Goal: Task Accomplishment & Management: Manage account settings

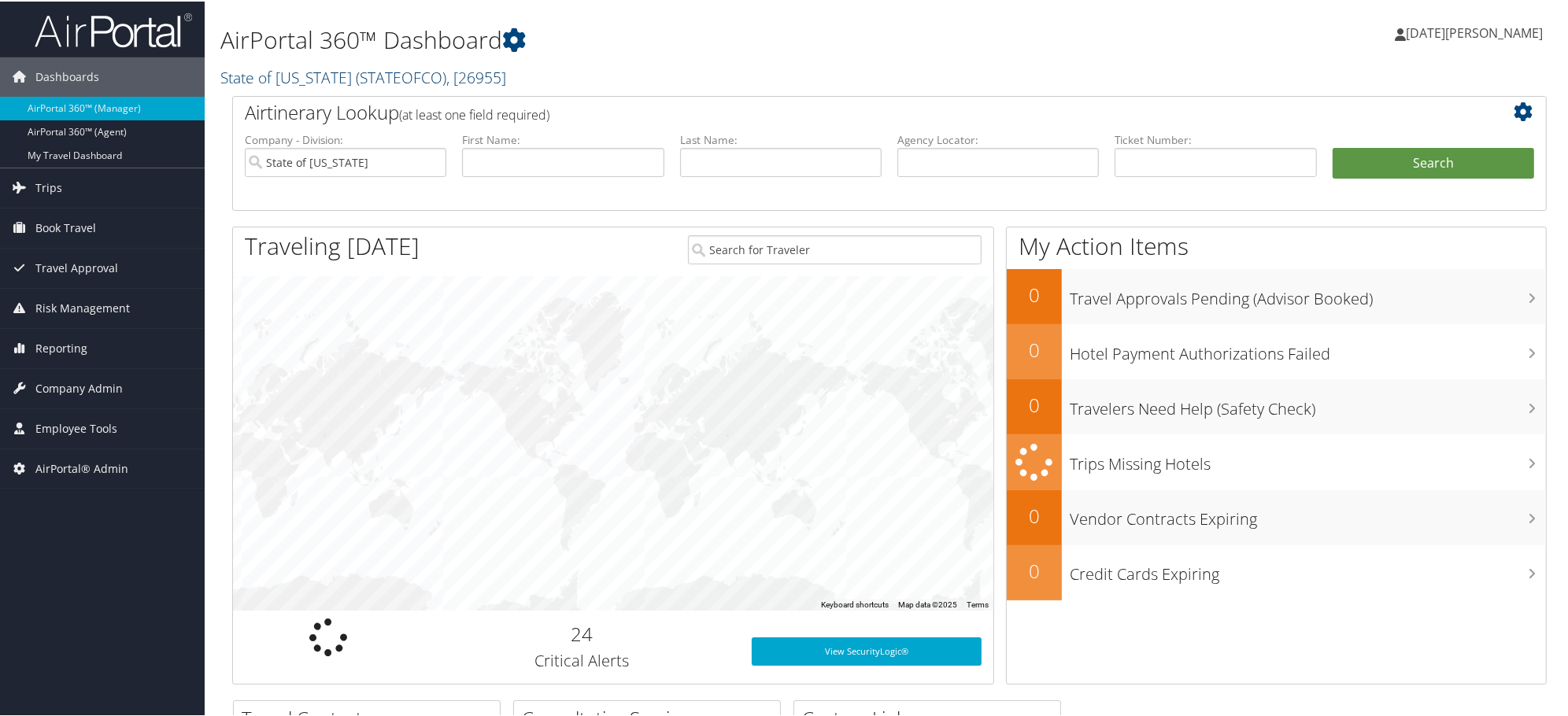
click at [315, 77] on link "State of Colorado ( STATEOFCO ) , [ 26955 ]" at bounding box center [363, 76] width 286 height 21
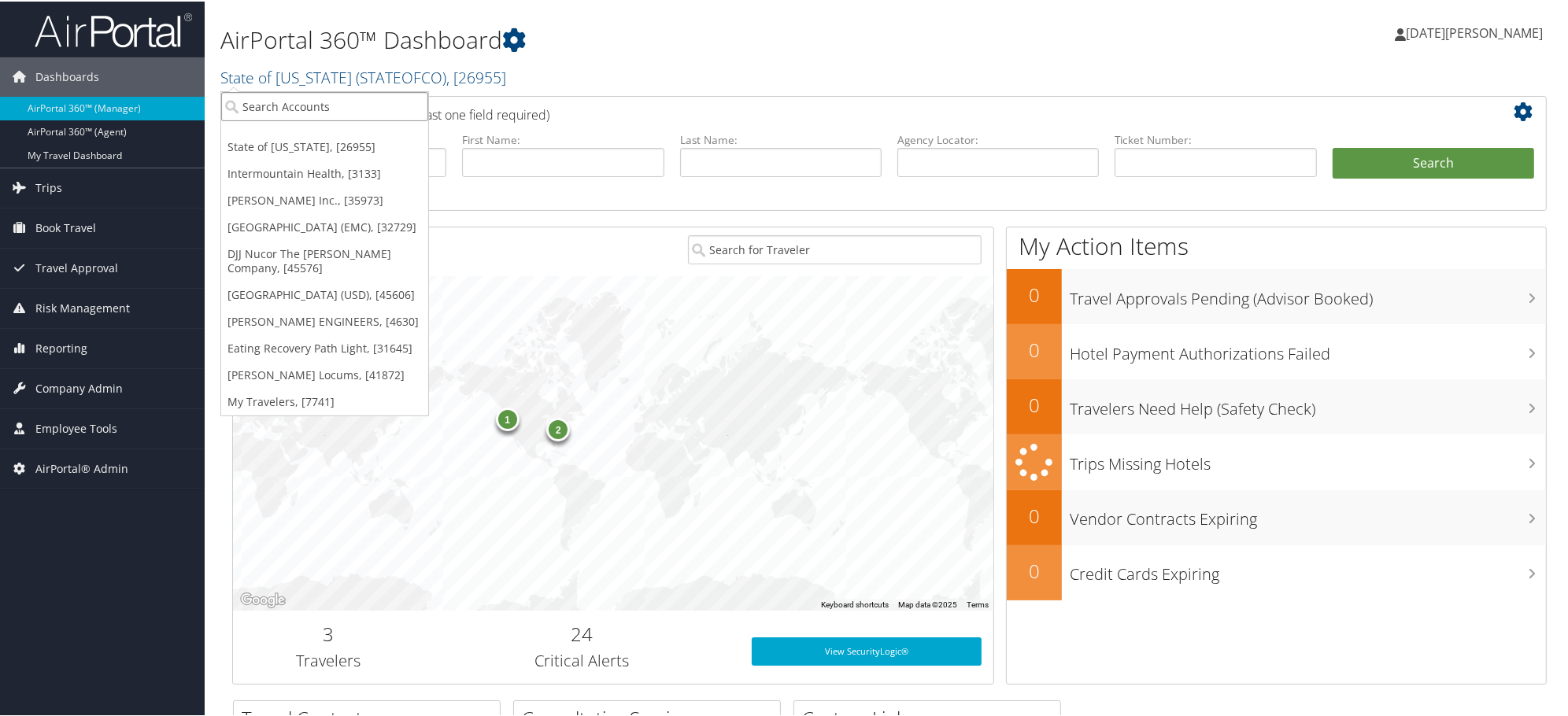
click at [313, 101] on input "search" at bounding box center [325, 104] width 207 height 29
paste input "Henniges Automotive"
type input "Henniges Automotive"
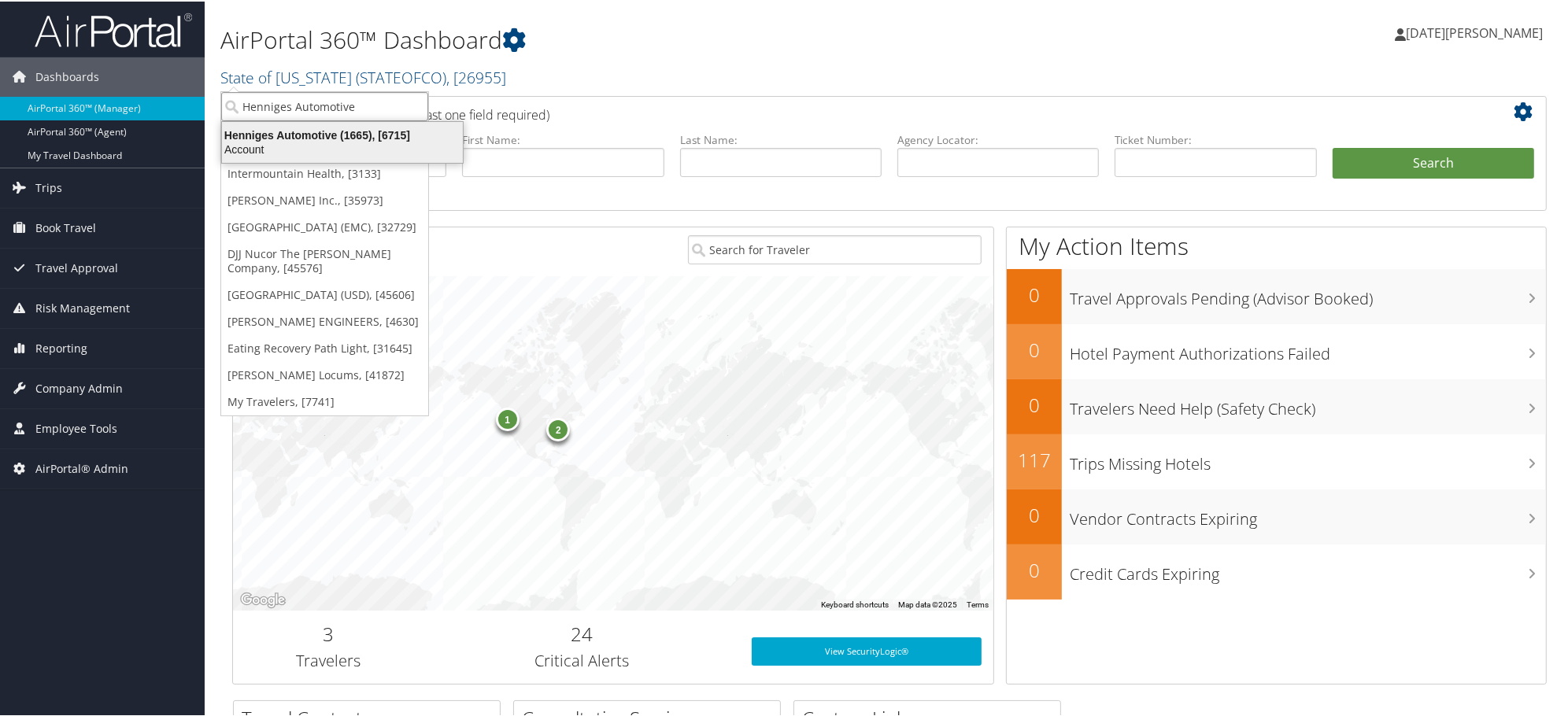
click at [265, 131] on div "Henniges Automotive (1665), [6715]" at bounding box center [342, 133] width 260 height 14
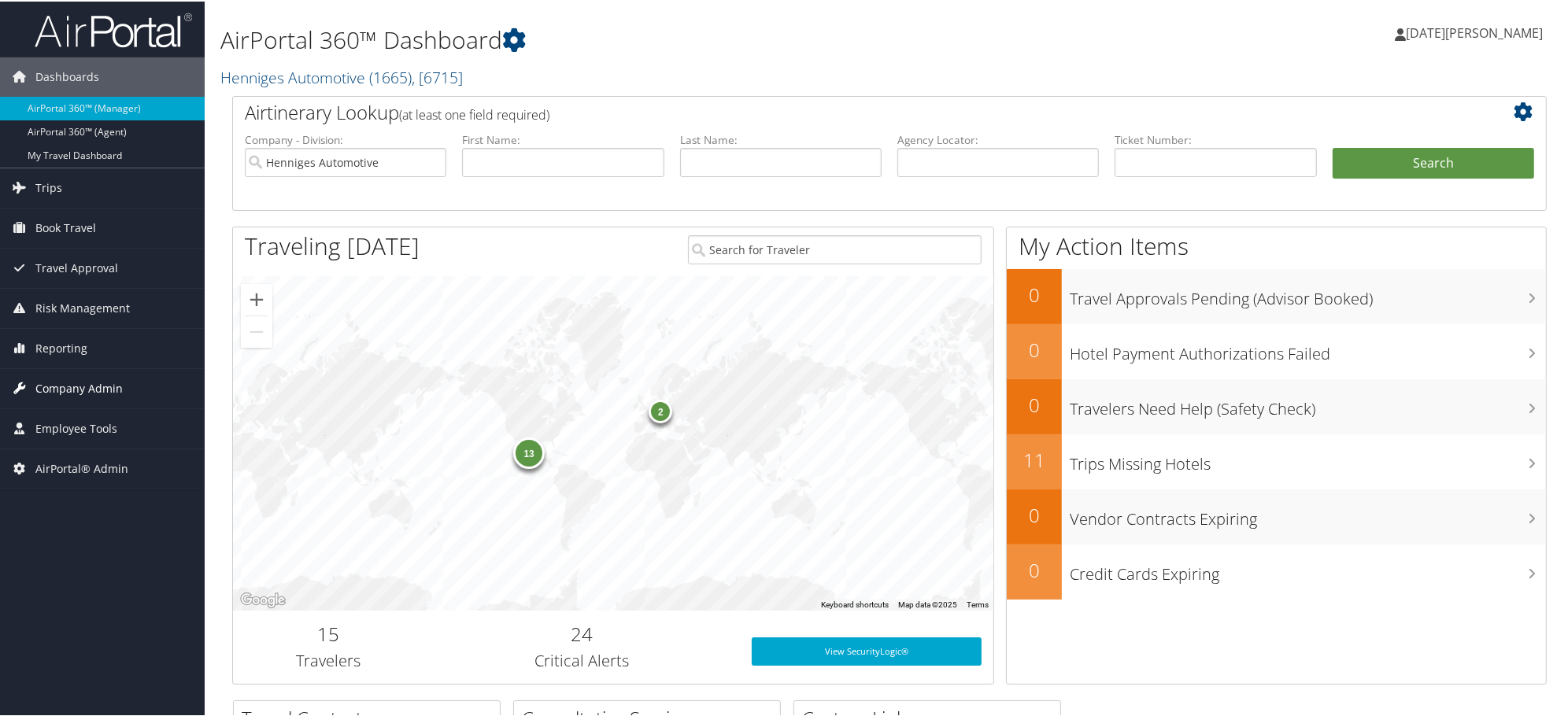
click at [83, 380] on span "Company Admin" at bounding box center [79, 387] width 88 height 40
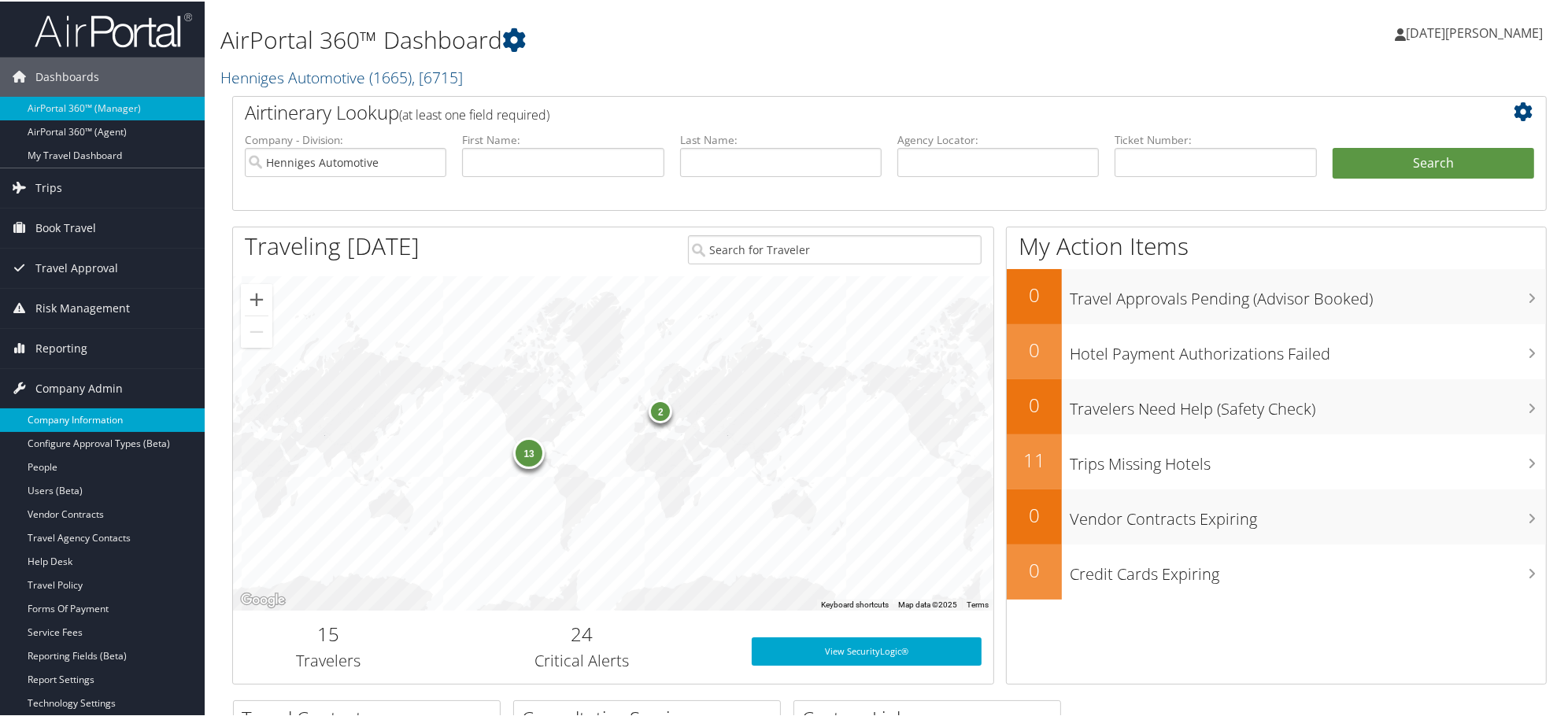
click at [80, 419] on link "Company Information" at bounding box center [102, 419] width 205 height 24
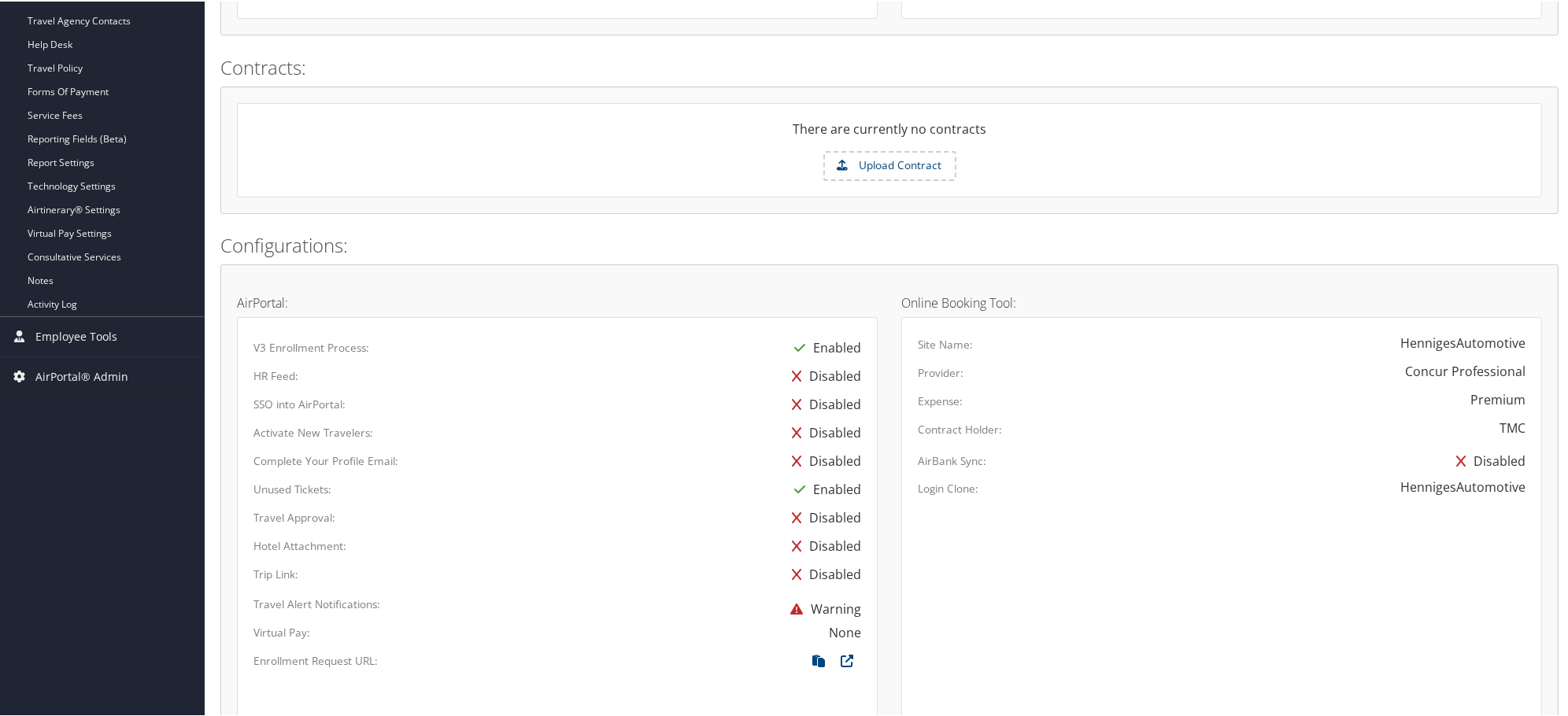
scroll to position [819, 0]
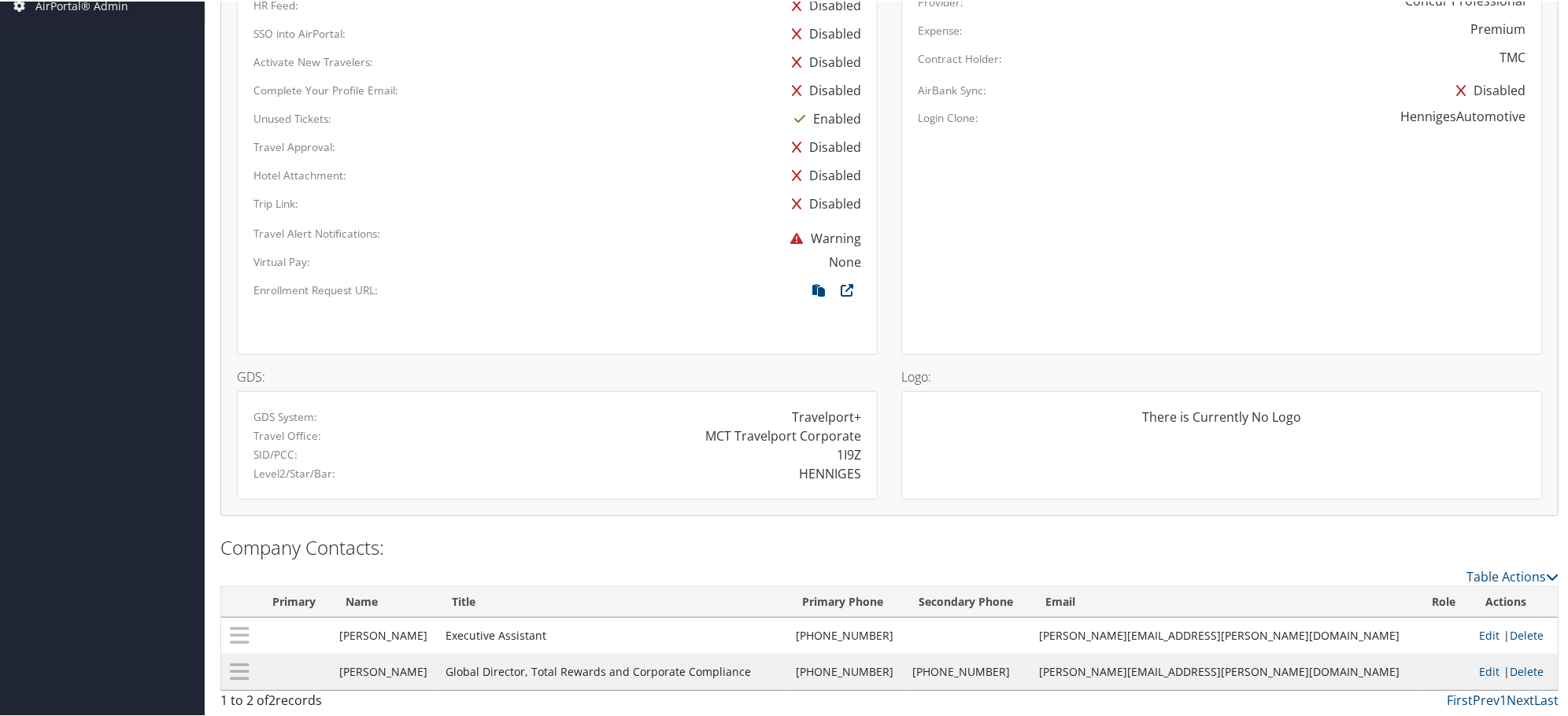
click at [846, 452] on div "1I9Z" at bounding box center [848, 453] width 24 height 19
copy div "1I9Z"
click at [813, 466] on div "HENNIGES" at bounding box center [830, 472] width 62 height 19
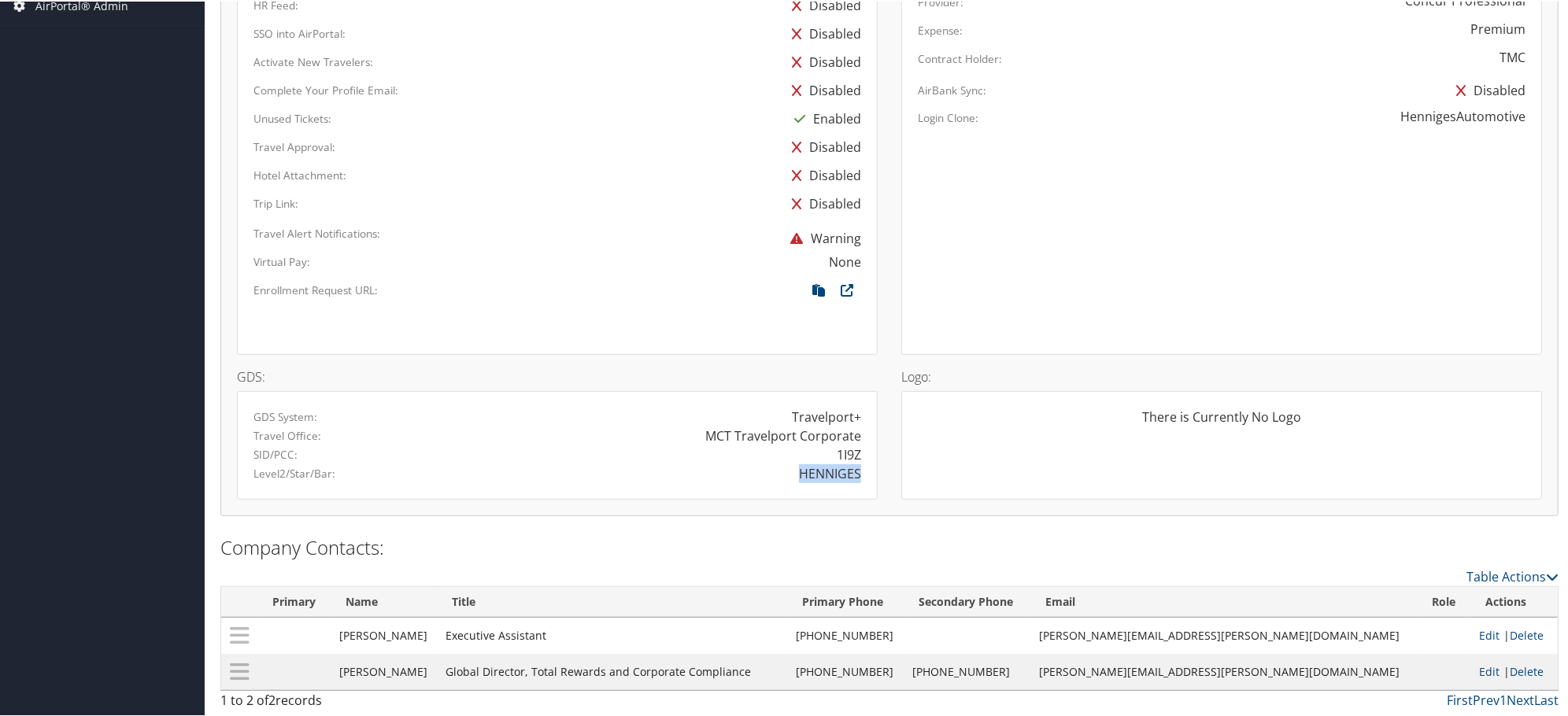
copy div "HENNIGES"
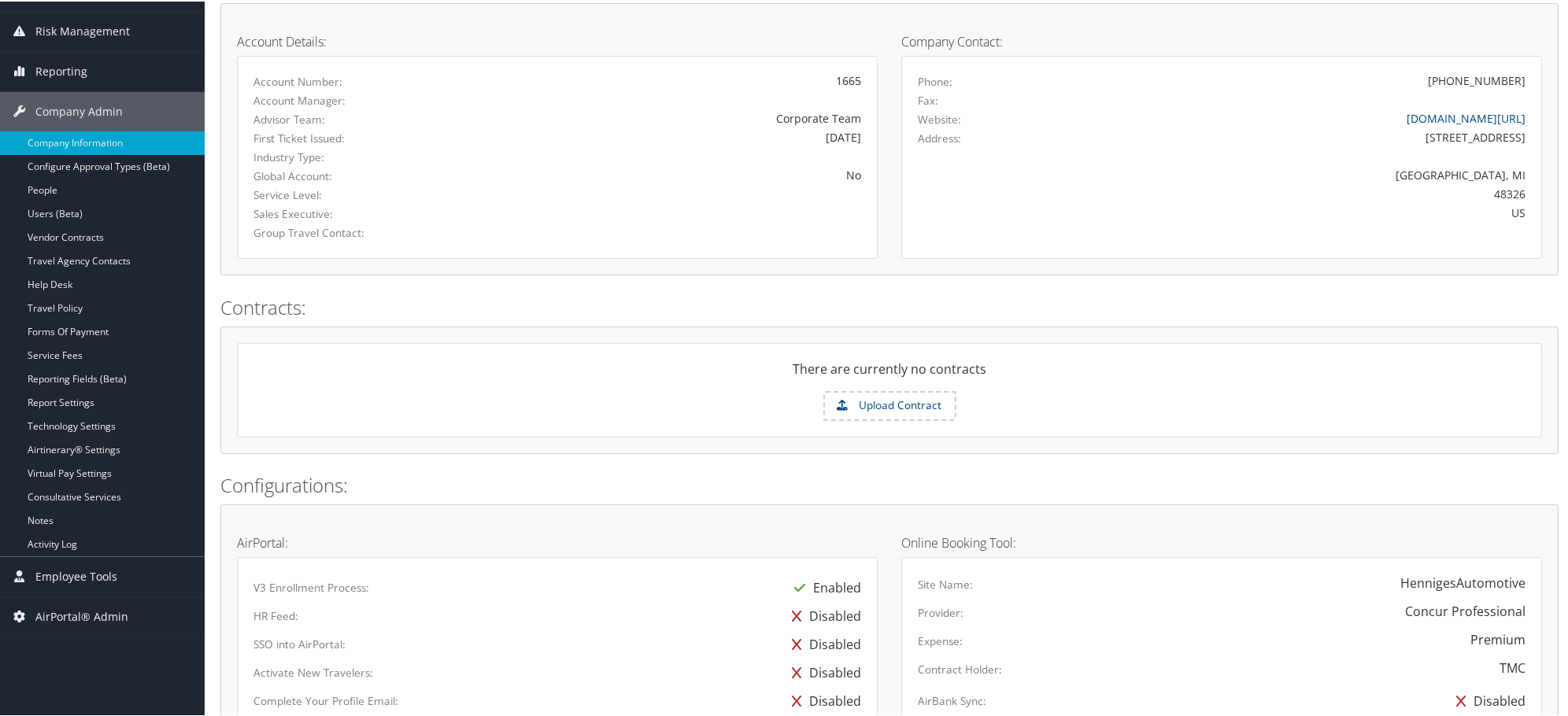
scroll to position [0, 0]
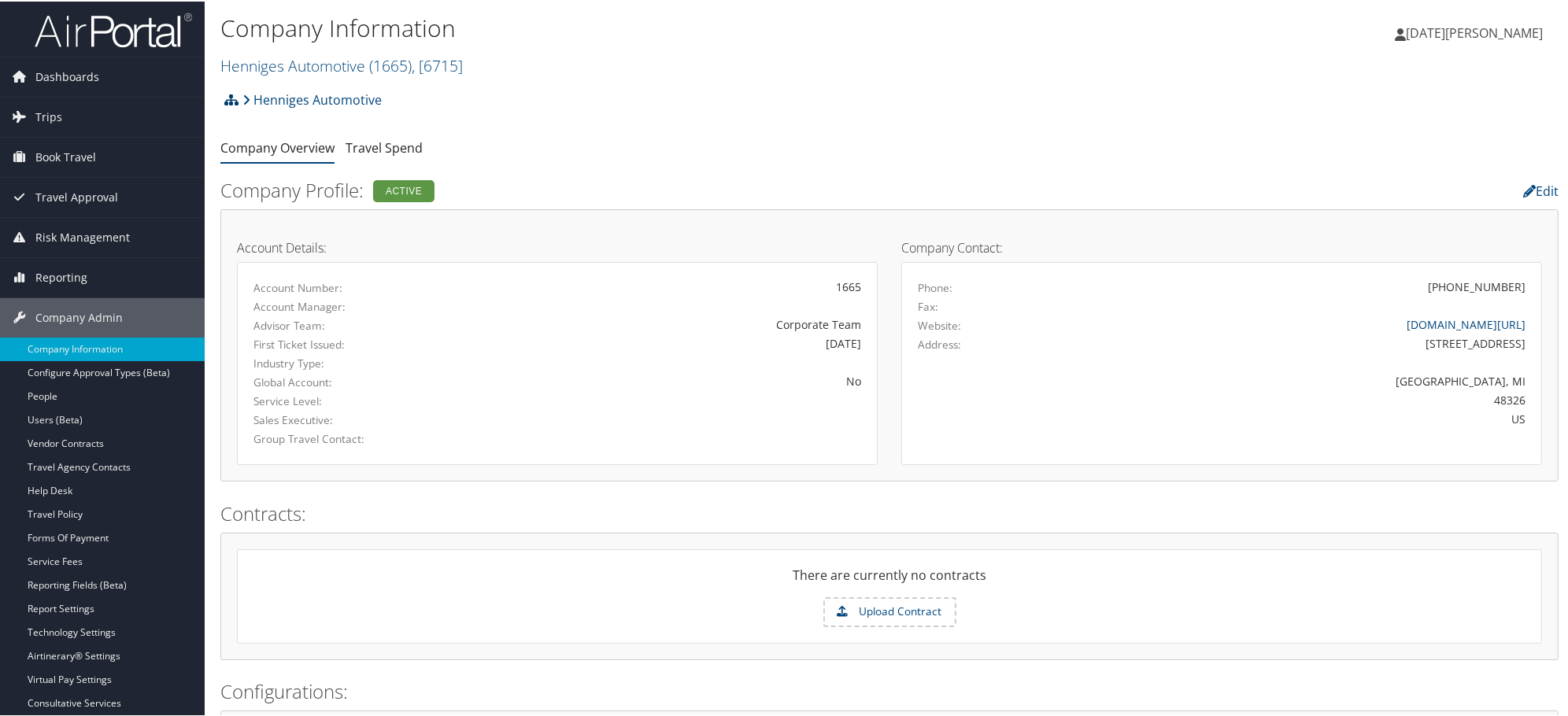
click at [237, 93] on icon at bounding box center [231, 98] width 14 height 13
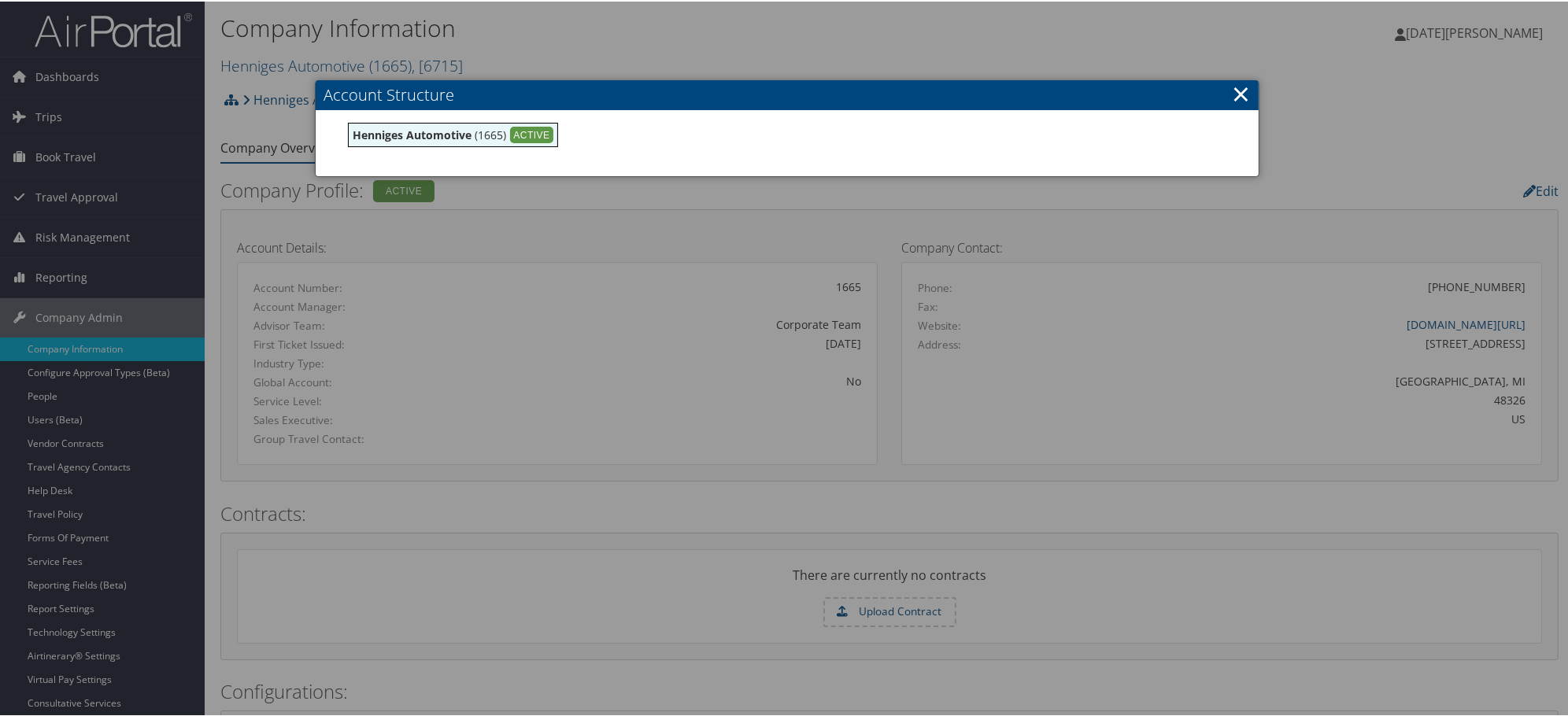
click at [595, 281] on div at bounding box center [787, 358] width 1574 height 716
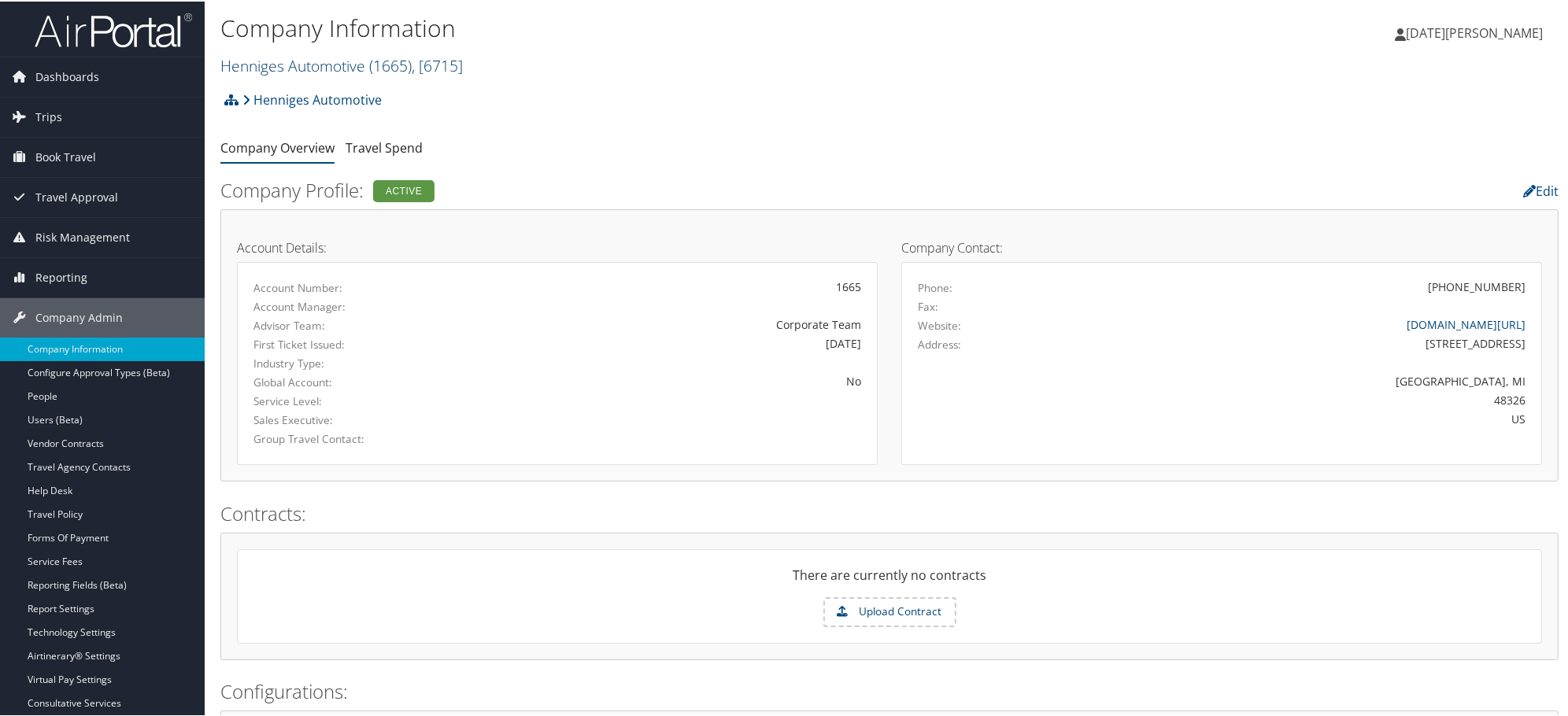
click at [293, 72] on link "Henniges Automotive ( 1665 ) , [ 6715 ]" at bounding box center [342, 64] width 243 height 21
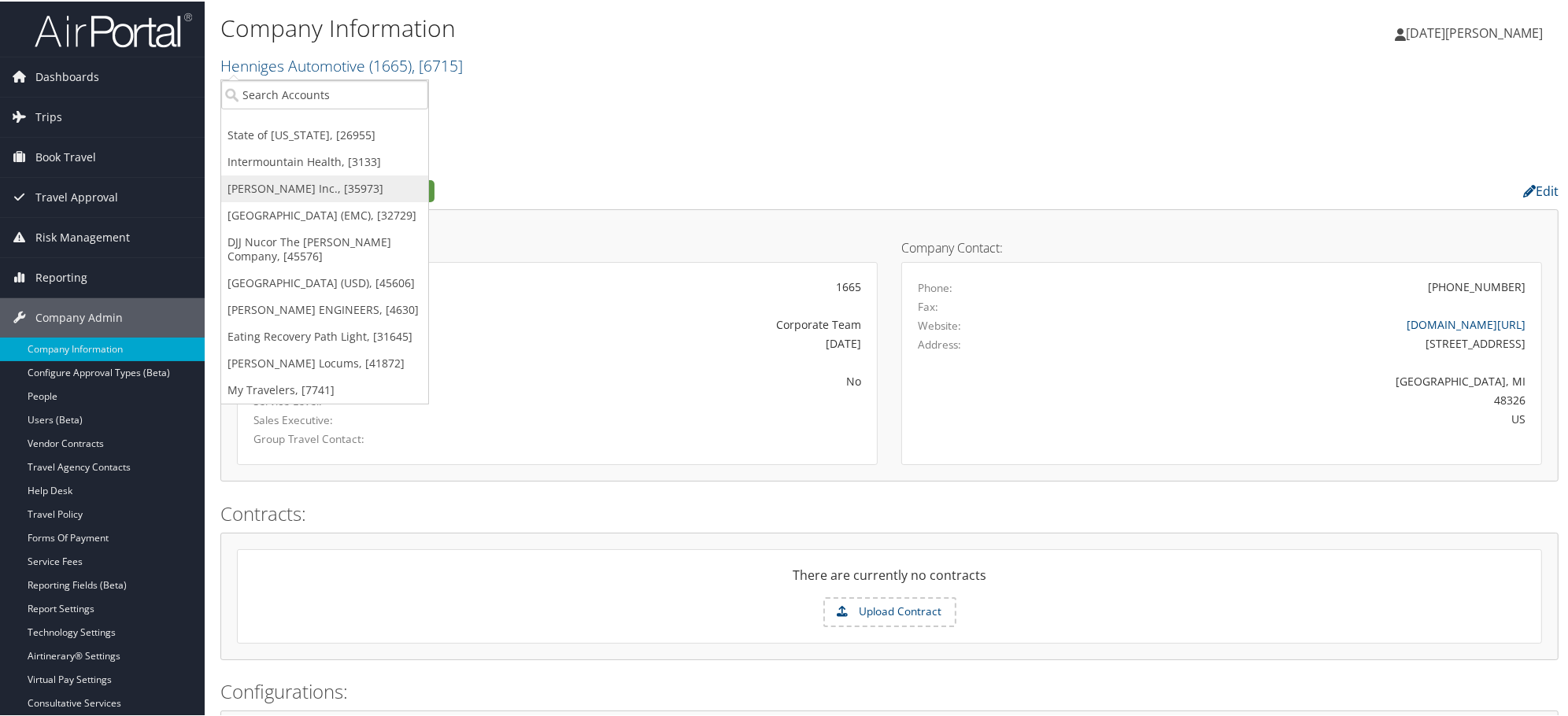
click at [260, 190] on link "[PERSON_NAME] Inc., [35973]" at bounding box center [325, 187] width 207 height 27
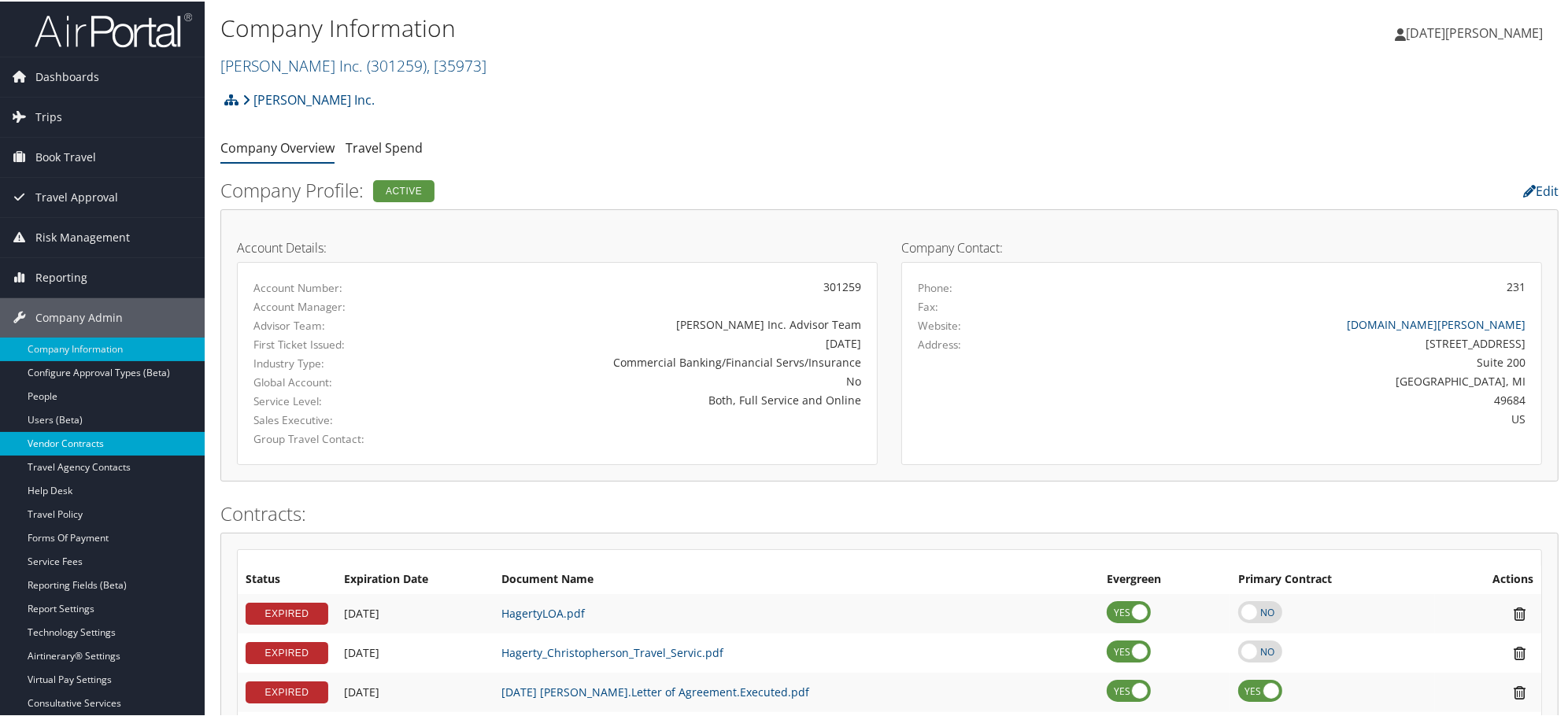
click at [69, 447] on link "Vendor Contracts" at bounding box center [102, 442] width 205 height 24
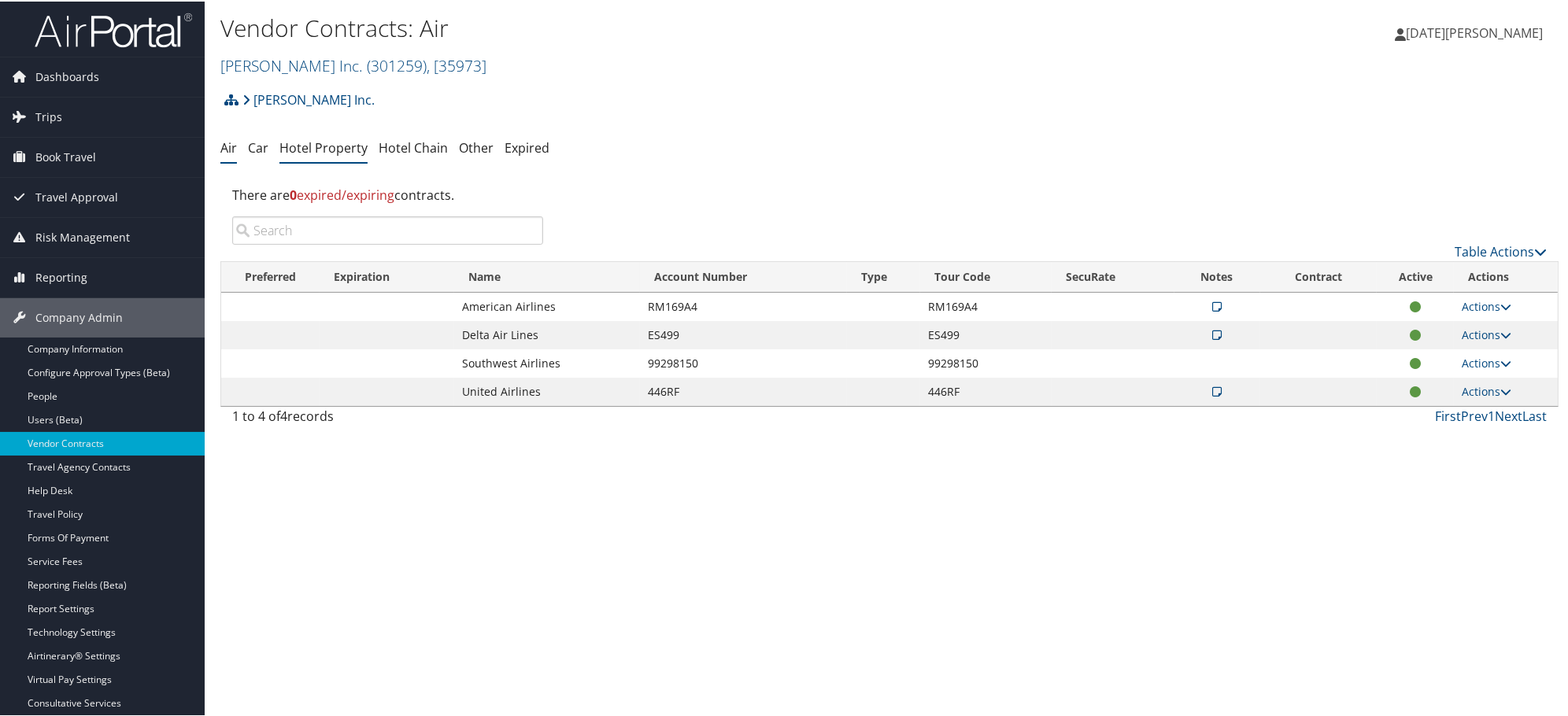
click at [355, 147] on link "Hotel Property" at bounding box center [324, 146] width 88 height 18
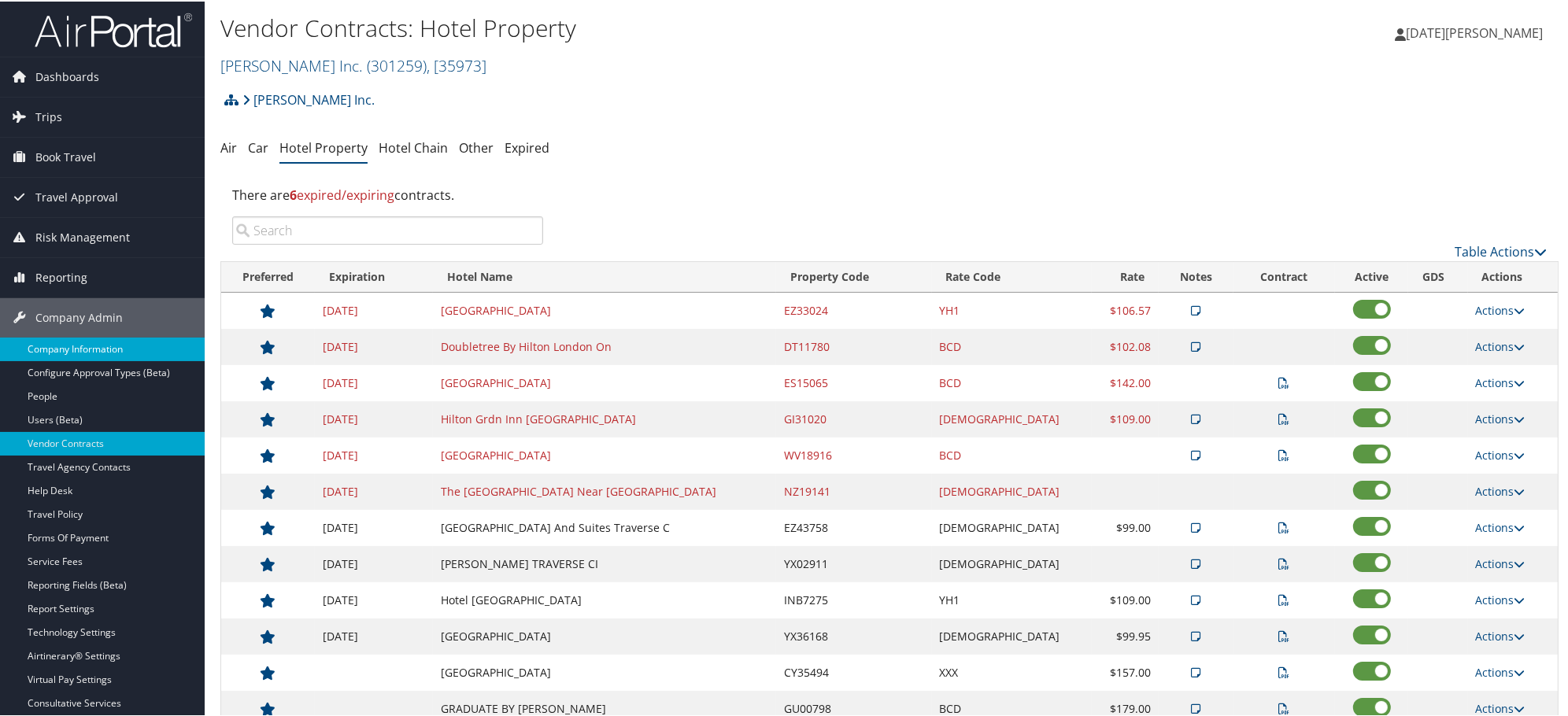
click at [85, 349] on link "Company Information" at bounding box center [102, 348] width 205 height 24
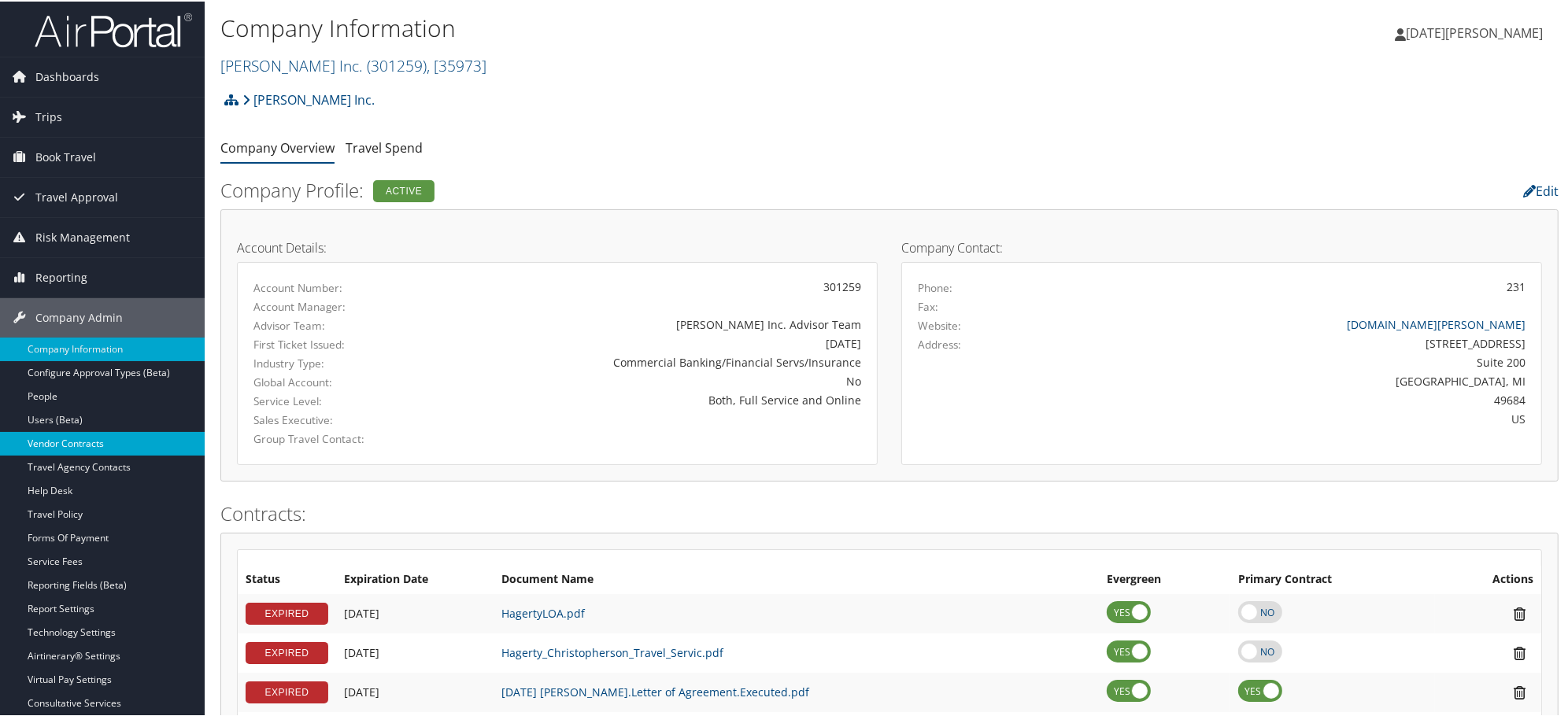
click at [76, 442] on link "Vendor Contracts" at bounding box center [102, 442] width 205 height 24
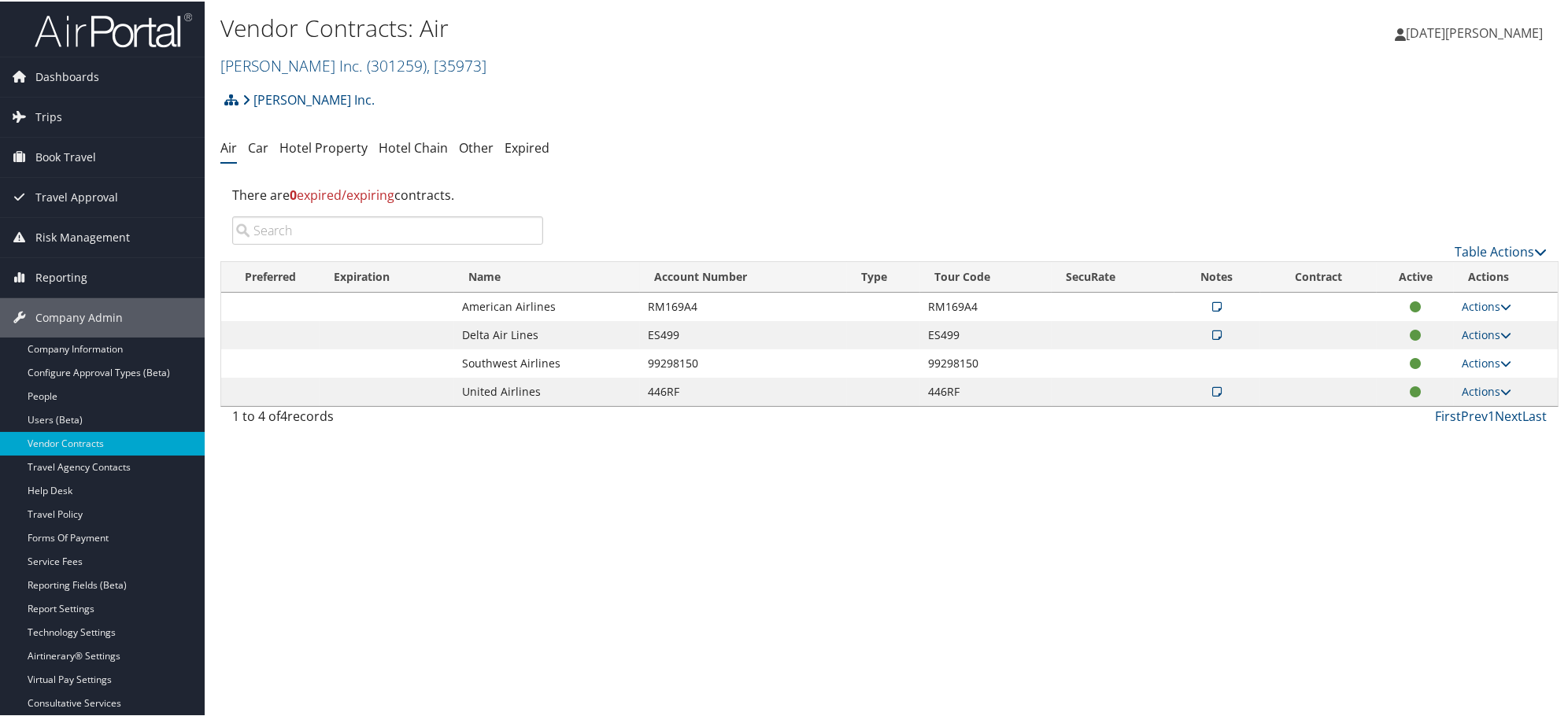
click at [300, 173] on div "There are 0 expired/expiring contracts." at bounding box center [890, 194] width 1338 height 42
click at [308, 151] on link "Hotel Property" at bounding box center [324, 146] width 88 height 18
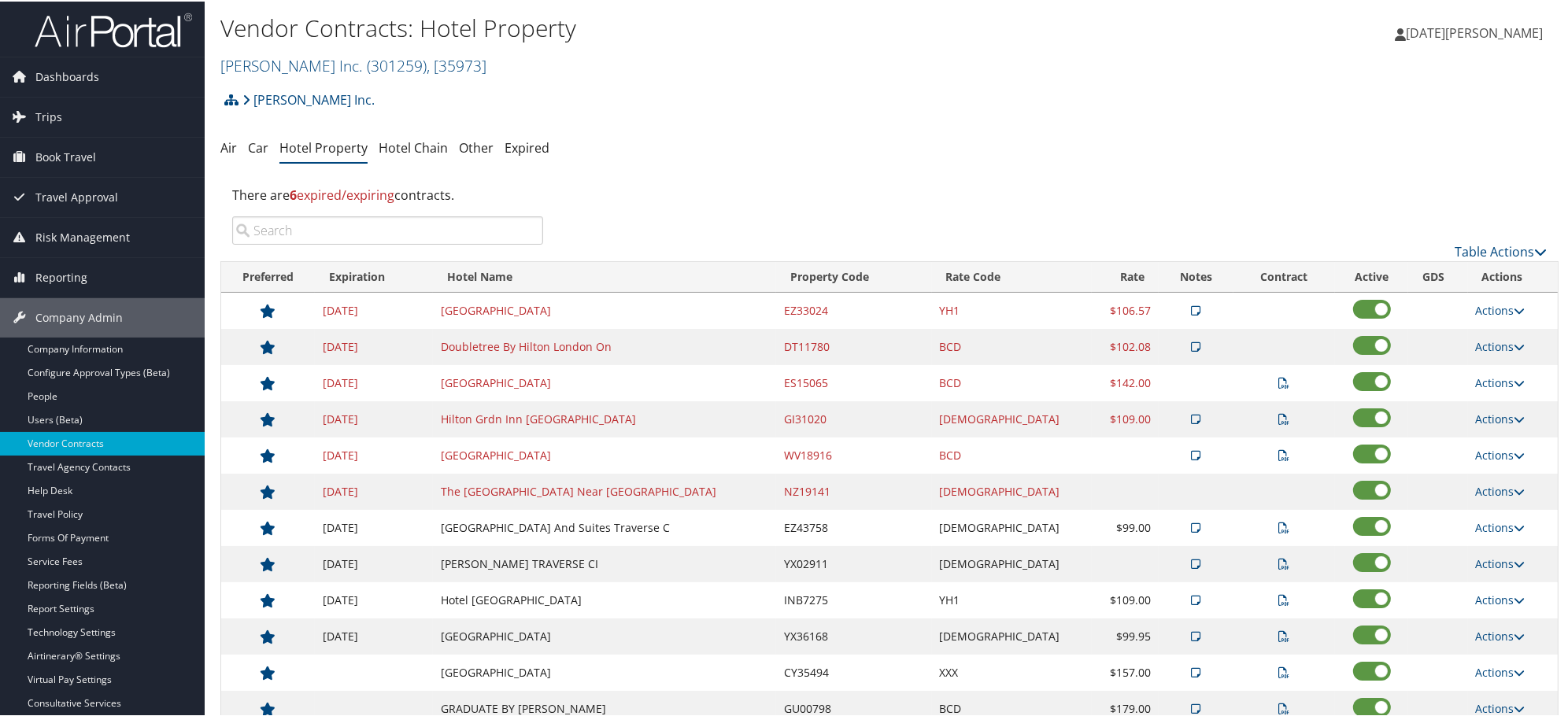
click at [483, 407] on td "Hilton Grdn Inn [GEOGRAPHIC_DATA]" at bounding box center [604, 418] width 343 height 36
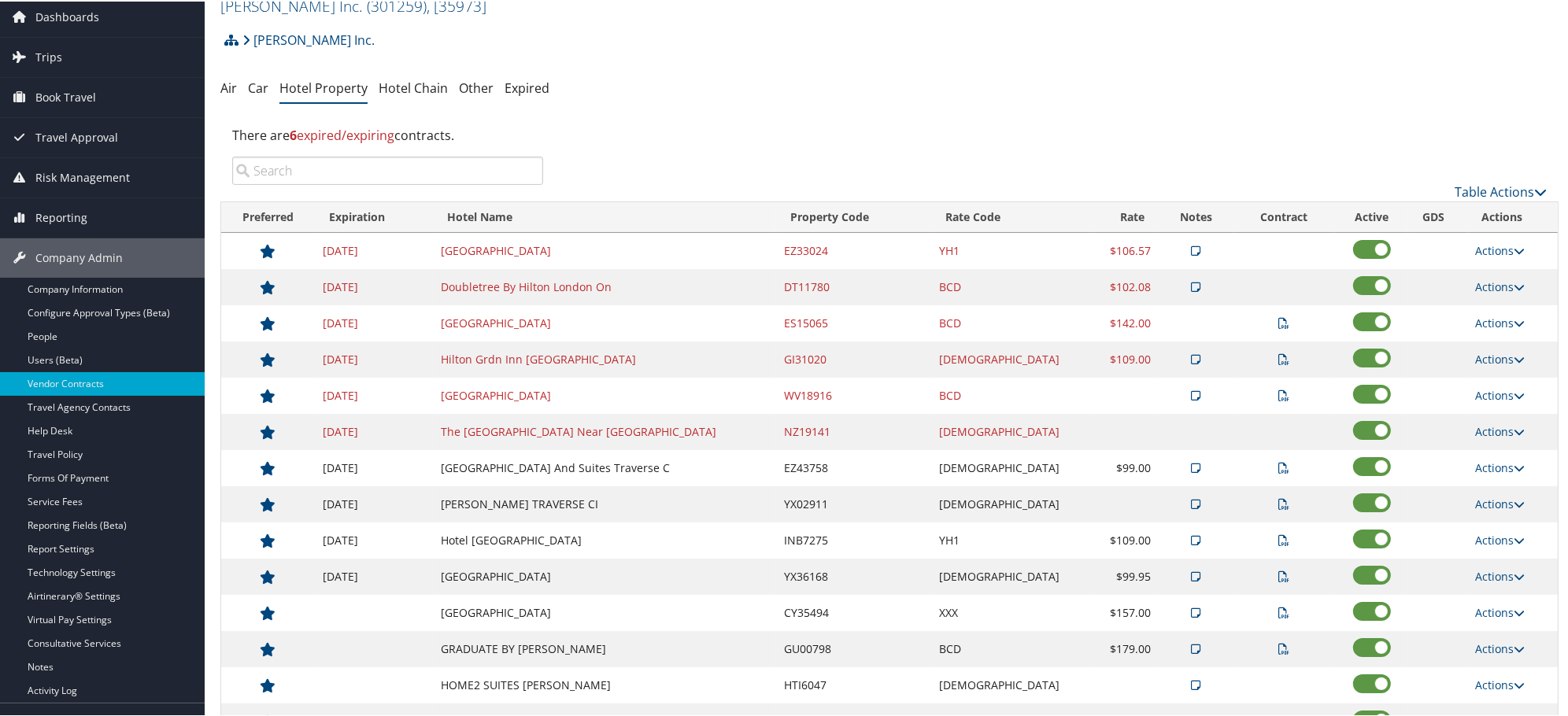
scroll to position [88, 0]
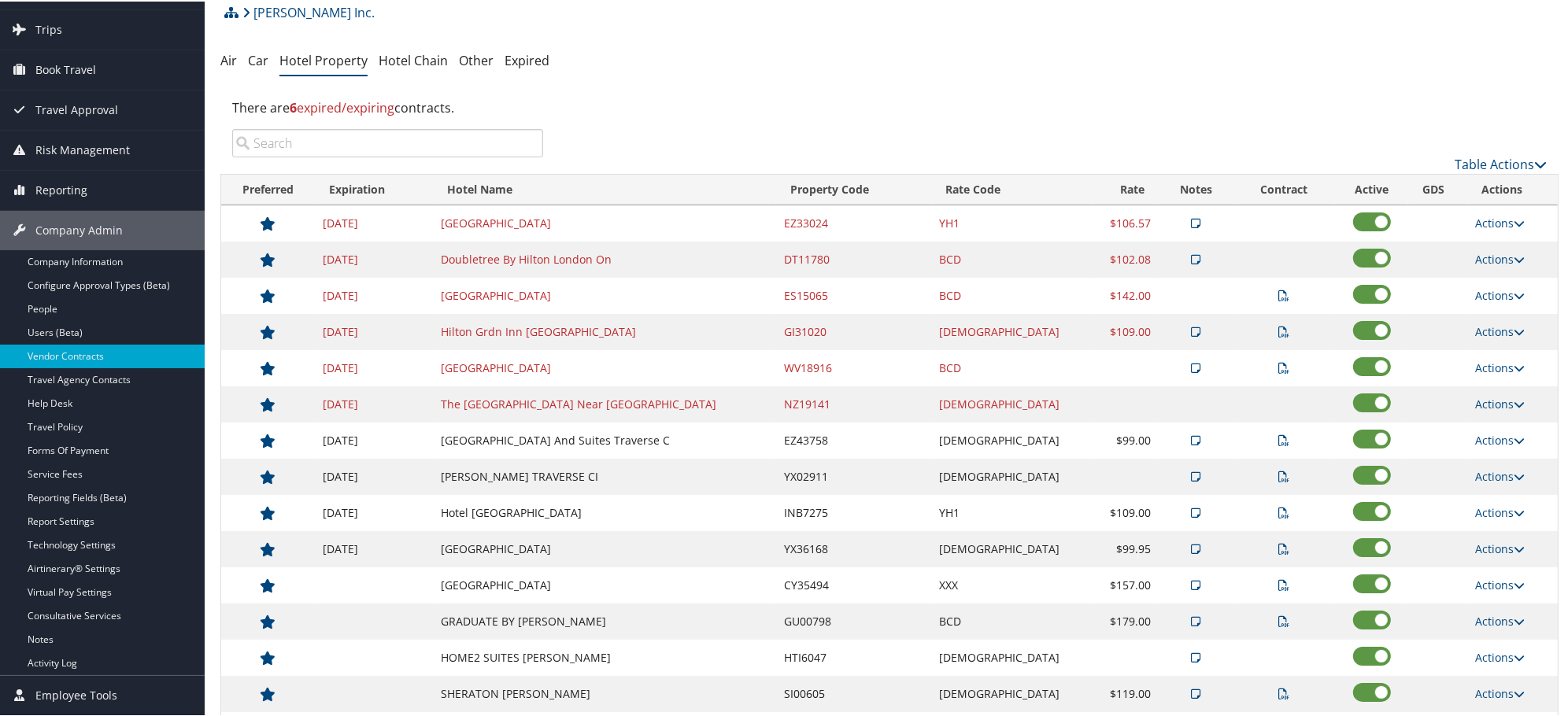
drag, startPoint x: 494, startPoint y: 585, endPoint x: 721, endPoint y: 580, distance: 227.1
click at [721, 580] on td "[GEOGRAPHIC_DATA]" at bounding box center [604, 584] width 343 height 36
click at [1278, 586] on icon at bounding box center [1283, 584] width 11 height 11
